Goal: Information Seeking & Learning: Learn about a topic

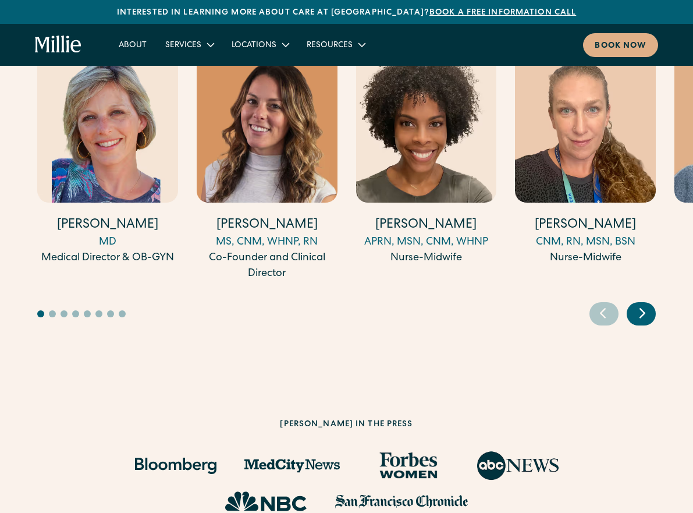
scroll to position [3143, 0]
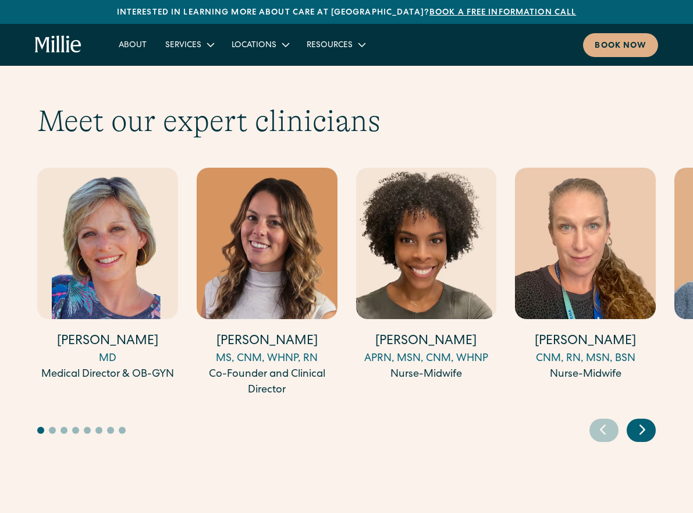
click at [646, 420] on icon "Next slide" at bounding box center [642, 429] width 17 height 18
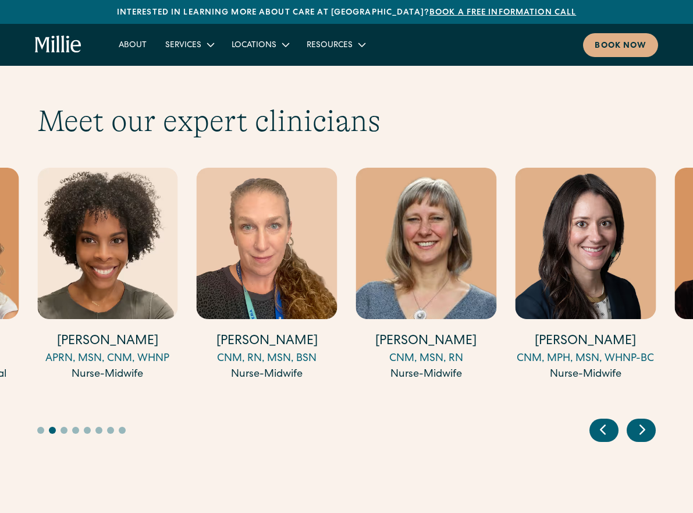
click at [647, 420] on icon "Next slide" at bounding box center [642, 429] width 17 height 18
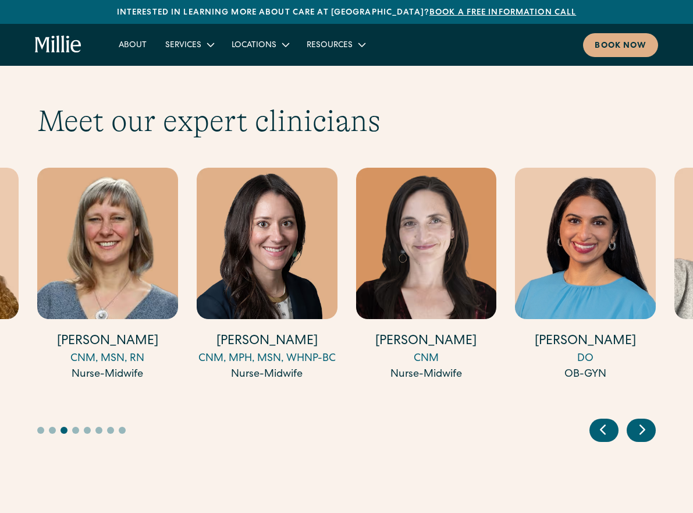
click at [647, 420] on icon "Next slide" at bounding box center [642, 429] width 17 height 18
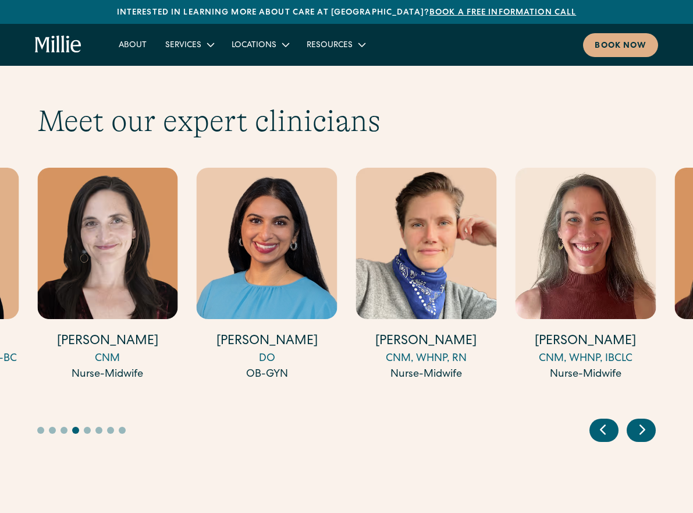
click at [647, 420] on icon "Next slide" at bounding box center [642, 429] width 17 height 18
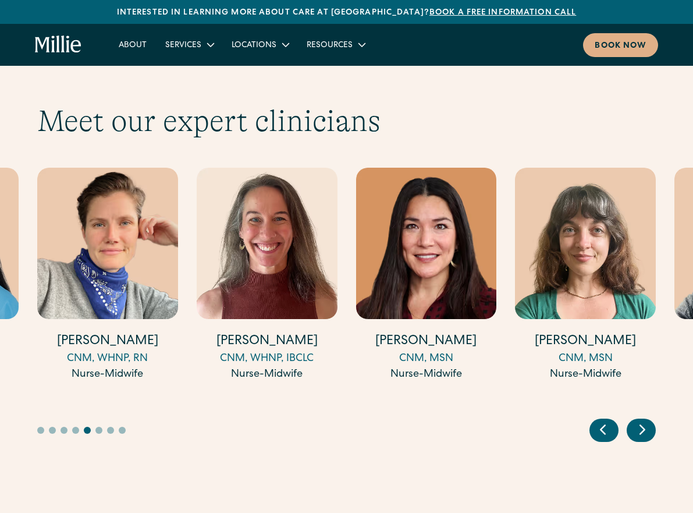
click at [644, 420] on icon "Next slide" at bounding box center [642, 429] width 17 height 18
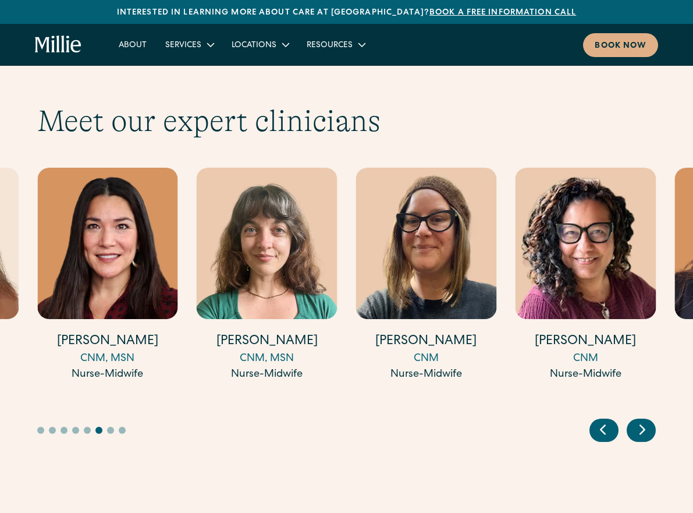
click at [644, 420] on icon "Next slide" at bounding box center [642, 429] width 17 height 18
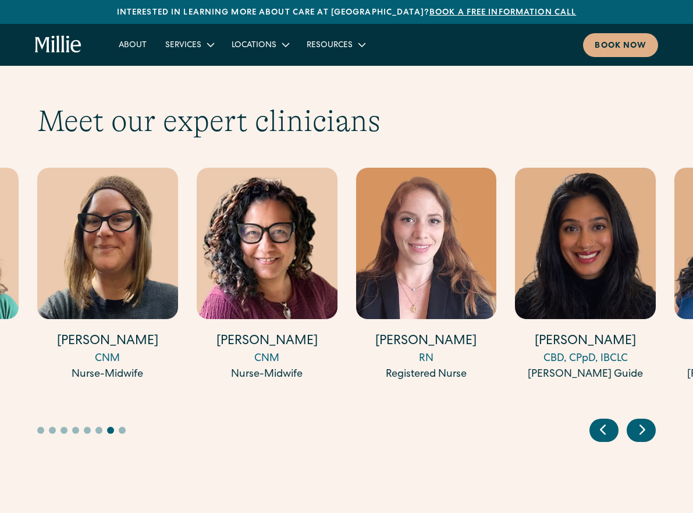
click at [644, 420] on icon "Next slide" at bounding box center [642, 429] width 17 height 18
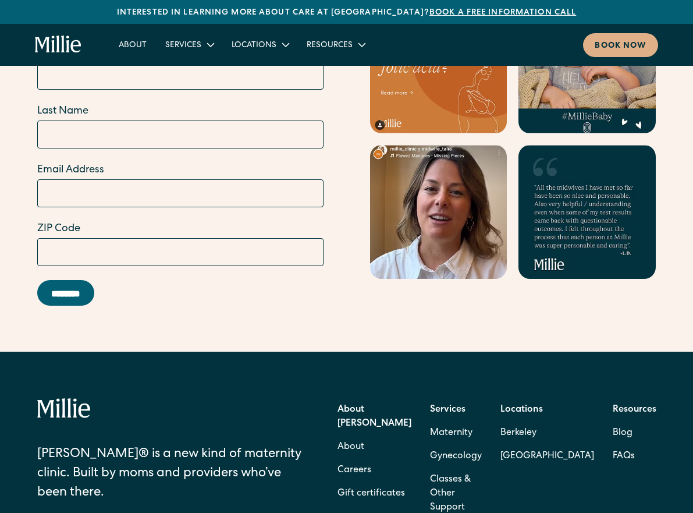
drag, startPoint x: 672, startPoint y: 330, endPoint x: 679, endPoint y: 391, distance: 61.5
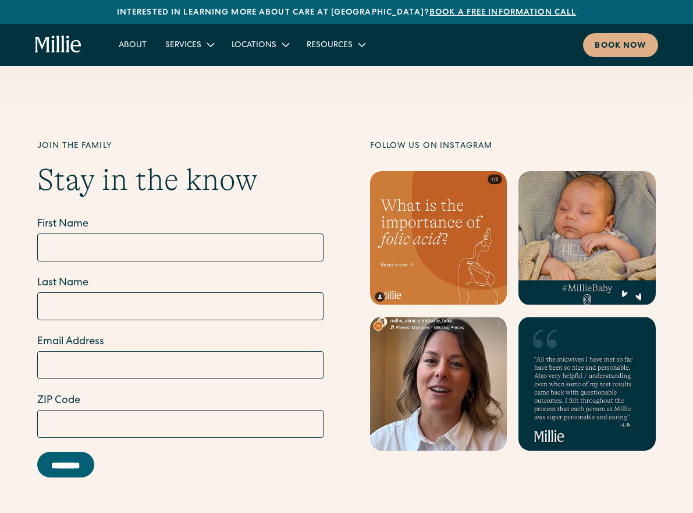
scroll to position [4265, 0]
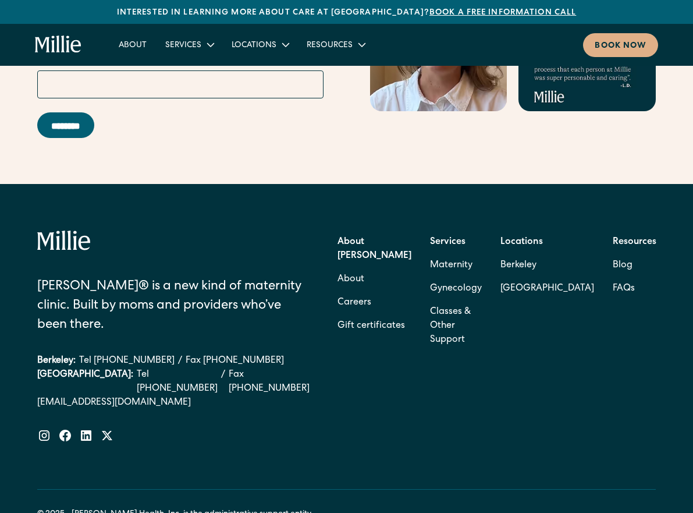
drag, startPoint x: 583, startPoint y: 334, endPoint x: 578, endPoint y: 312, distance: 22.0
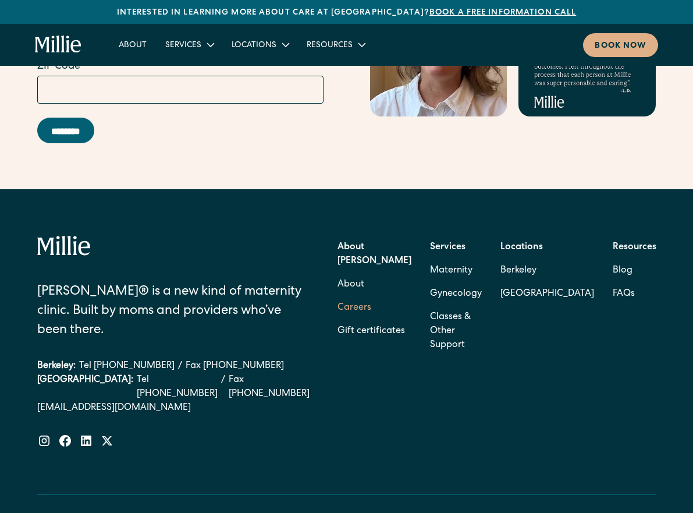
click at [371, 296] on link "Careers" at bounding box center [355, 307] width 34 height 23
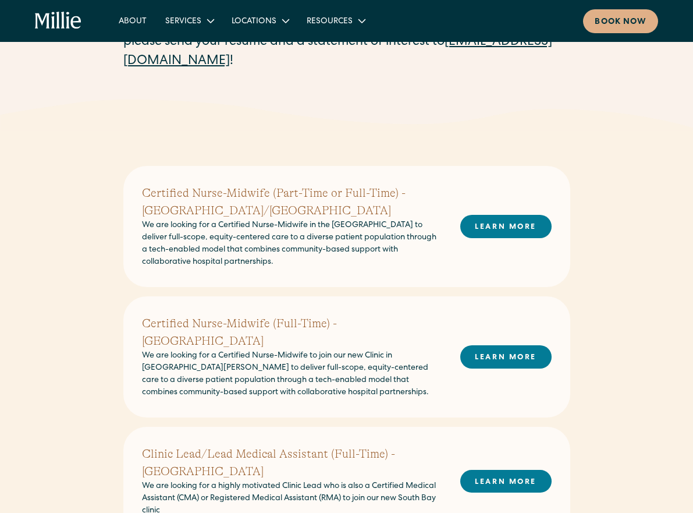
drag, startPoint x: 626, startPoint y: 222, endPoint x: 629, endPoint y: 252, distance: 29.9
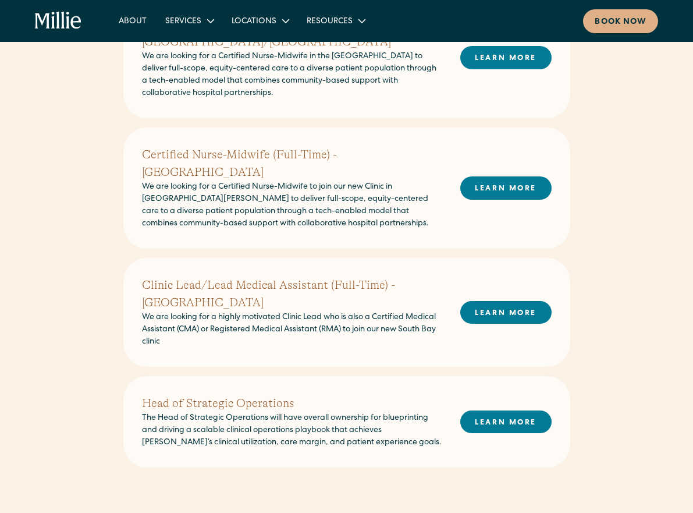
drag, startPoint x: 629, startPoint y: 203, endPoint x: 639, endPoint y: 253, distance: 50.6
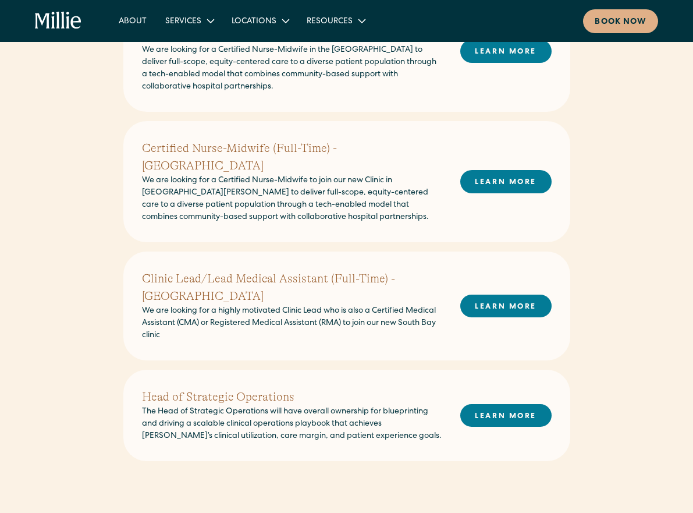
scroll to position [297, 0]
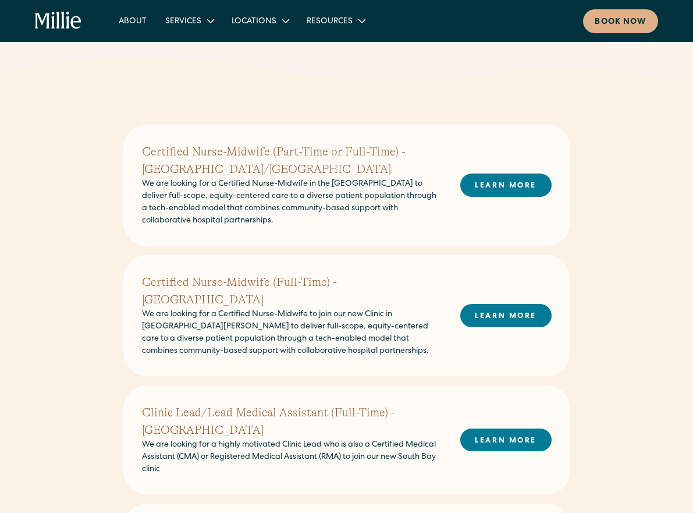
drag, startPoint x: 650, startPoint y: 359, endPoint x: 655, endPoint y: 339, distance: 20.3
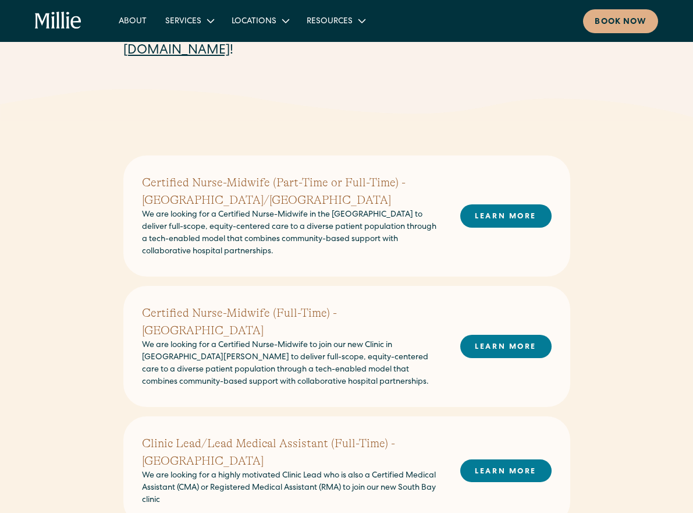
scroll to position [187, 0]
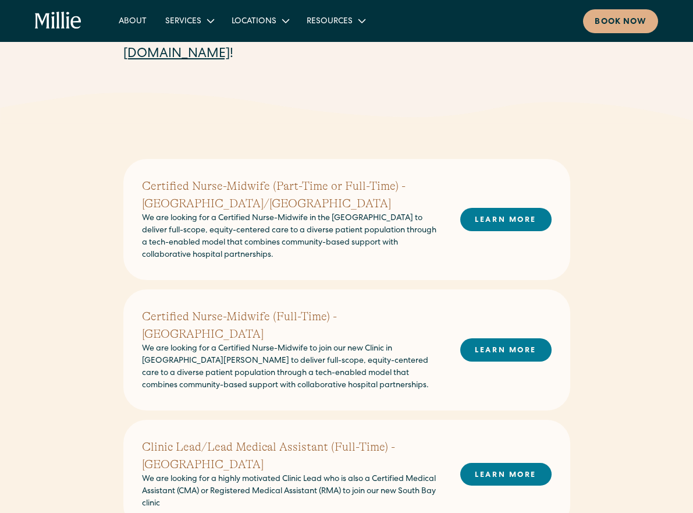
drag, startPoint x: 660, startPoint y: 344, endPoint x: 659, endPoint y: 332, distance: 11.7
click at [377, 265] on div "Certified Nurse-Midwife (Part-Time or Full-Time) - East Bay/Berkeley We are loo…" at bounding box center [346, 219] width 447 height 121
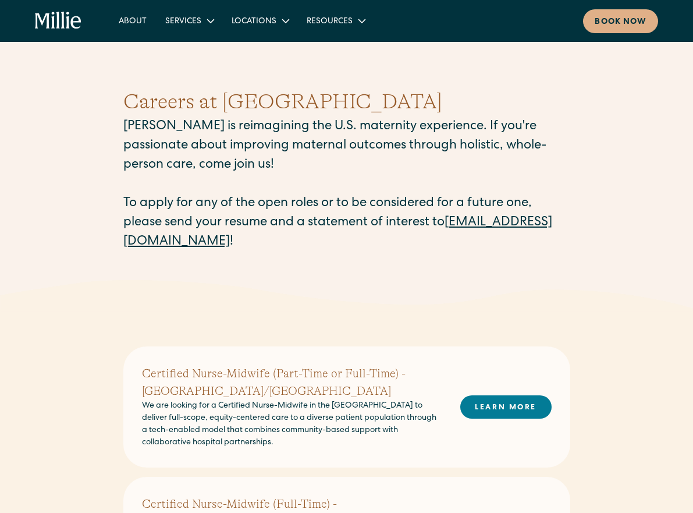
drag, startPoint x: 592, startPoint y: 325, endPoint x: 582, endPoint y: 234, distance: 91.4
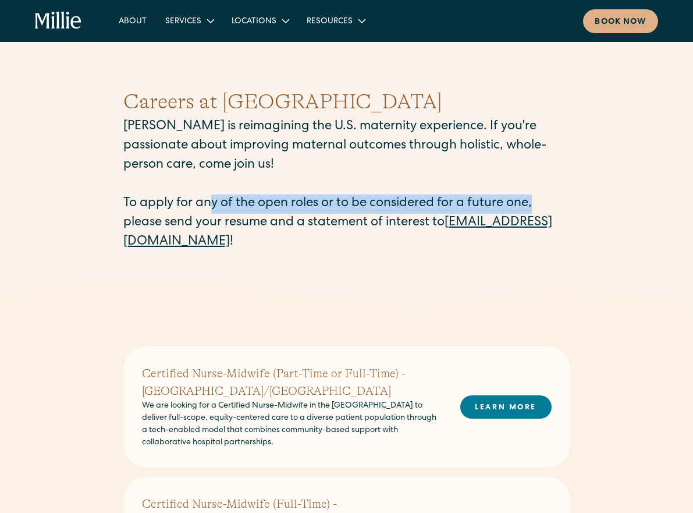
drag, startPoint x: 224, startPoint y: 197, endPoint x: 556, endPoint y: 209, distance: 332.6
click at [556, 209] on p "Millie is reimagining the U.S. maternity experience. If you're passionate about…" at bounding box center [346, 185] width 447 height 134
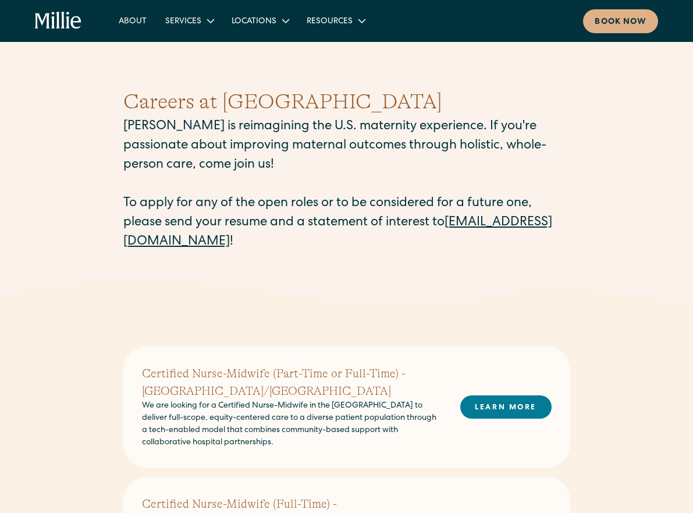
click at [556, 255] on div "Careers at Millie Millie is reimagining the U.S. maternity experience. If you'r…" at bounding box center [346, 169] width 447 height 222
drag, startPoint x: 619, startPoint y: 306, endPoint x: 506, endPoint y: 3, distance: 323.3
